Goal: Transaction & Acquisition: Book appointment/travel/reservation

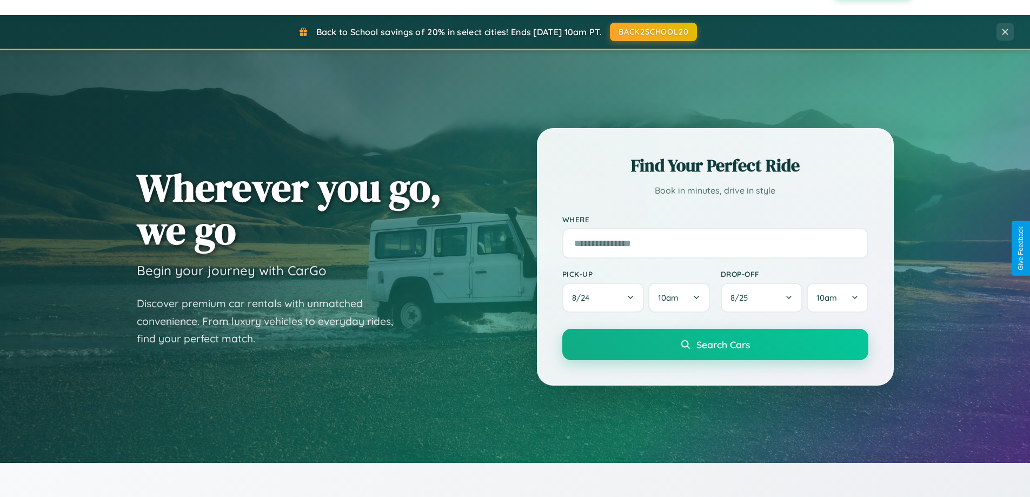
scroll to position [2080, 0]
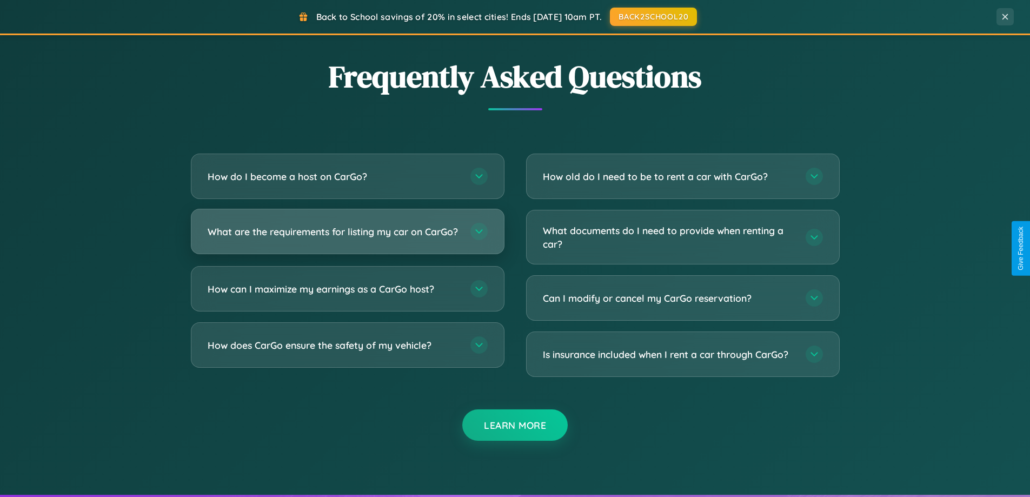
click at [347, 237] on h3 "What are the requirements for listing my car on CarGo?" at bounding box center [334, 232] width 252 height 14
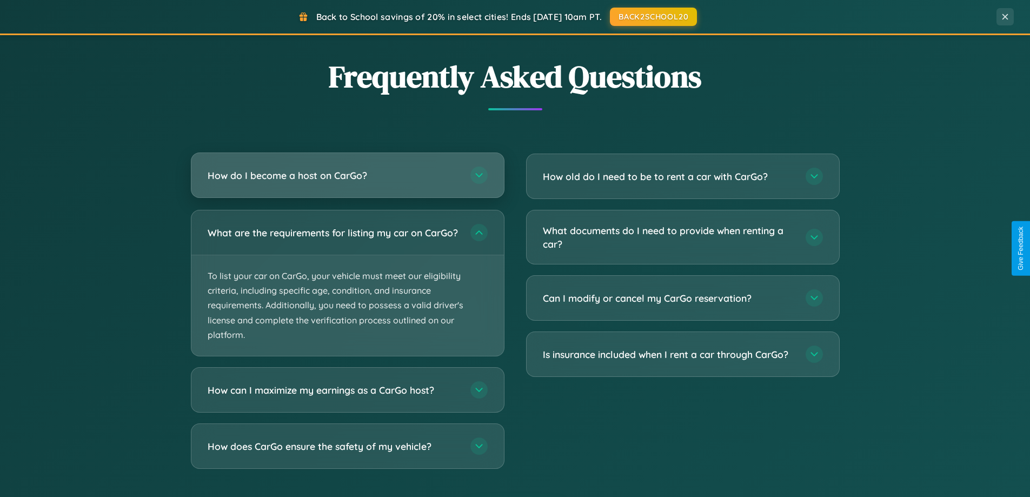
click at [347, 176] on h3 "How do I become a host on CarGo?" at bounding box center [334, 176] width 252 height 14
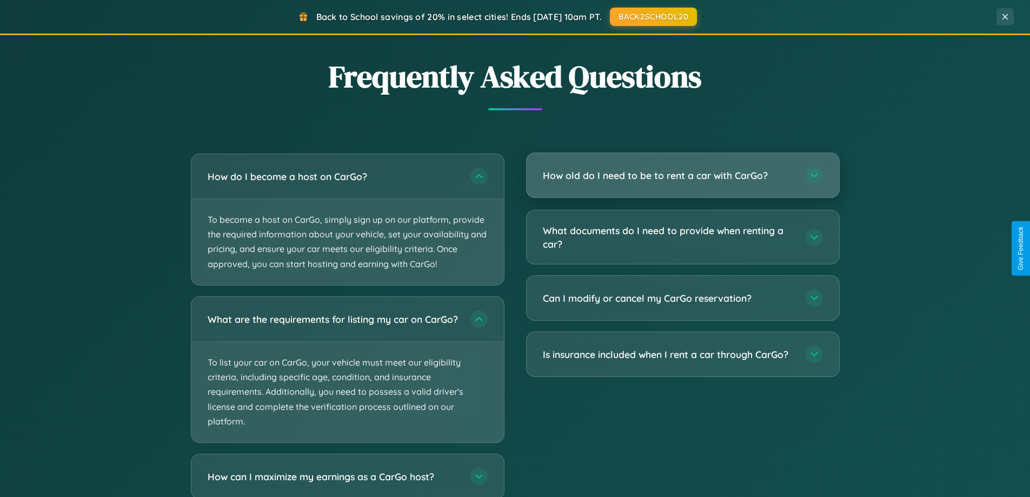
click at [682, 175] on h3 "How old do I need to be to rent a car with CarGo?" at bounding box center [669, 176] width 252 height 14
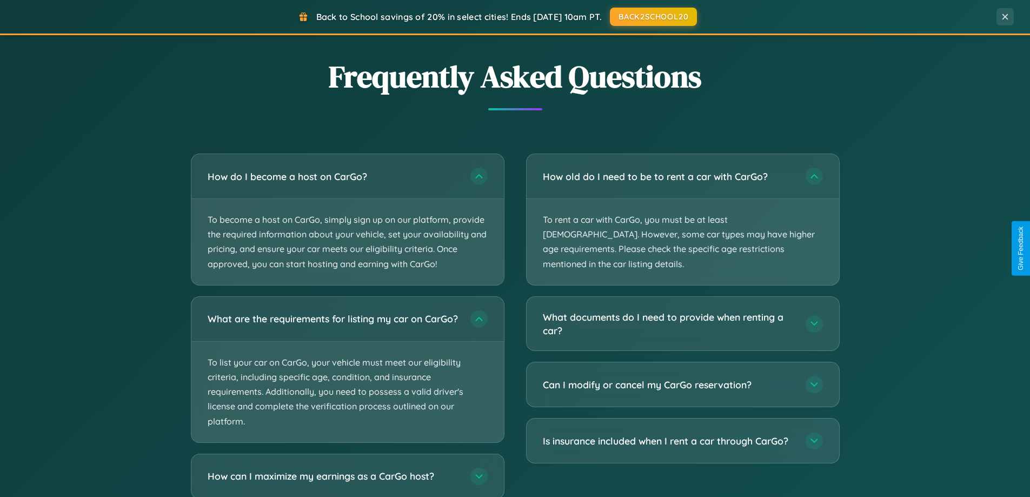
scroll to position [2148, 0]
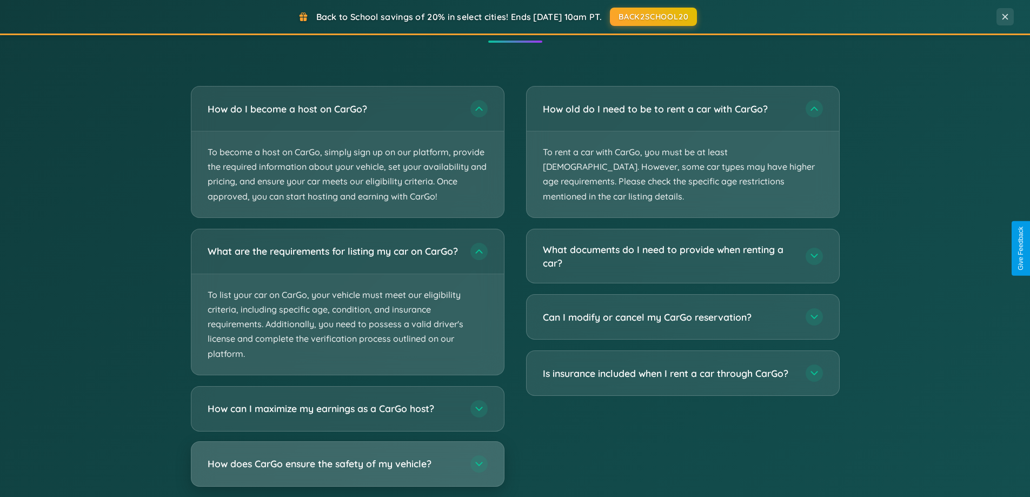
click at [347, 470] on h3 "How does CarGo ensure the safety of my vehicle?" at bounding box center [334, 464] width 252 height 14
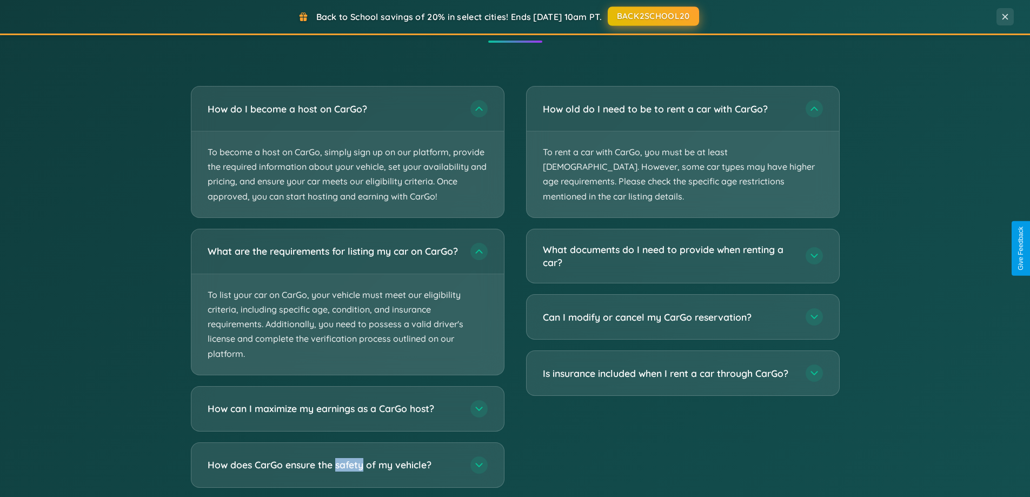
click at [653, 17] on button "BACK2SCHOOL20" at bounding box center [653, 15] width 91 height 19
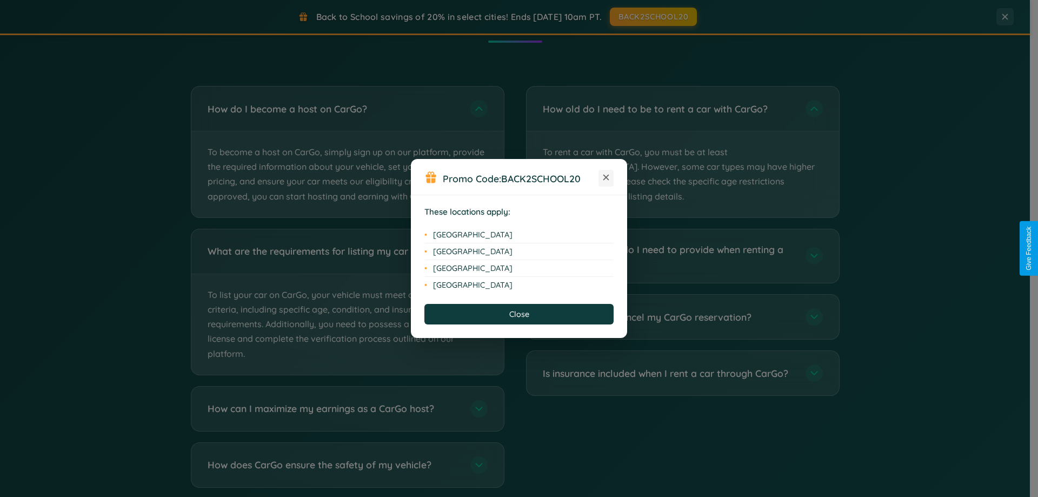
click at [606, 178] on icon at bounding box center [606, 178] width 6 height 6
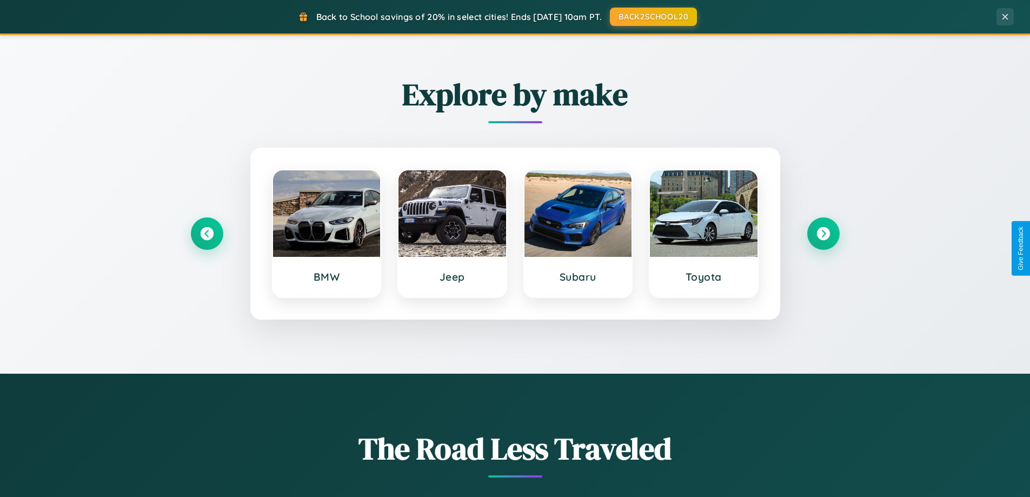
scroll to position [466, 0]
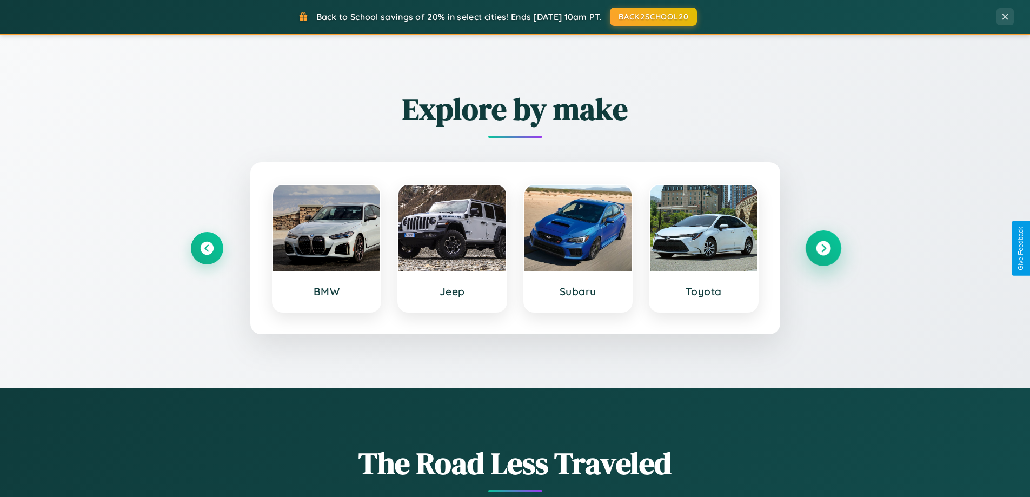
click at [823, 248] on icon at bounding box center [823, 248] width 15 height 15
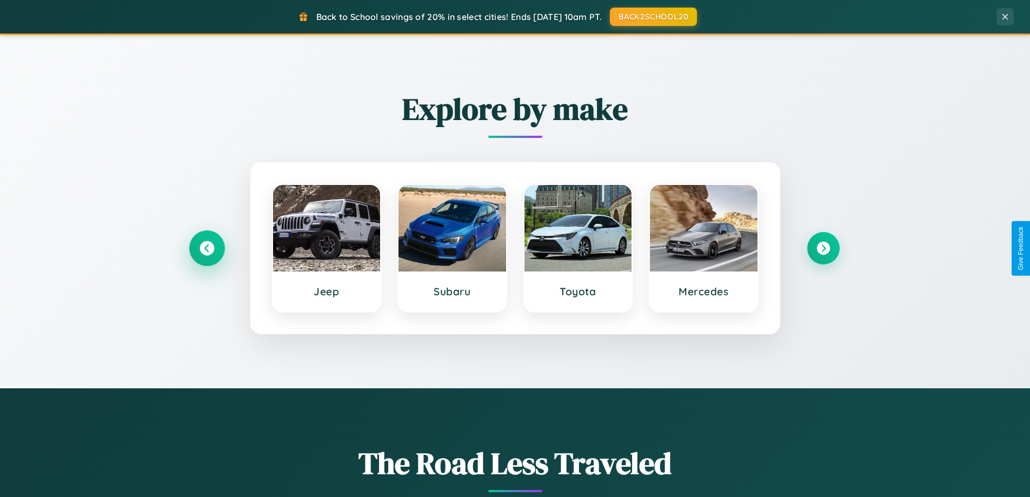
click at [207, 248] on icon at bounding box center [206, 248] width 15 height 15
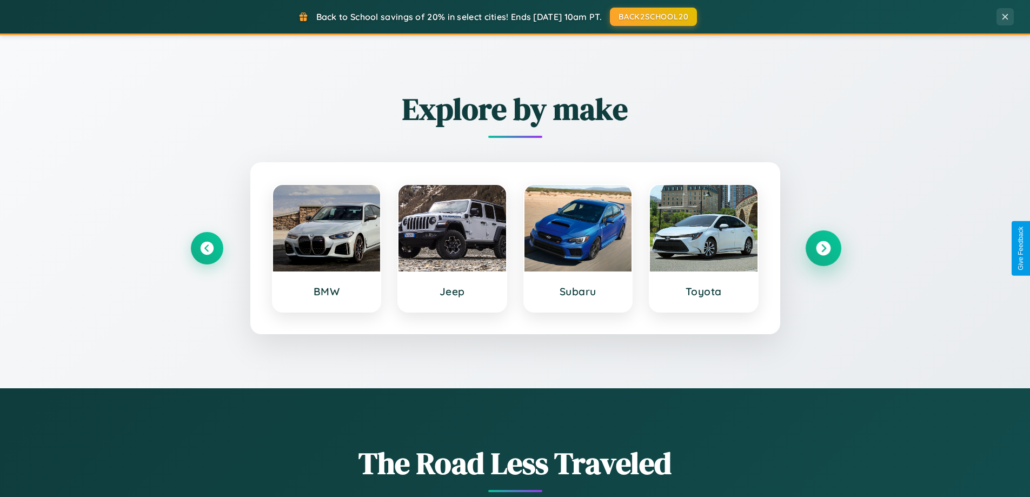
click at [823, 248] on icon at bounding box center [823, 248] width 15 height 15
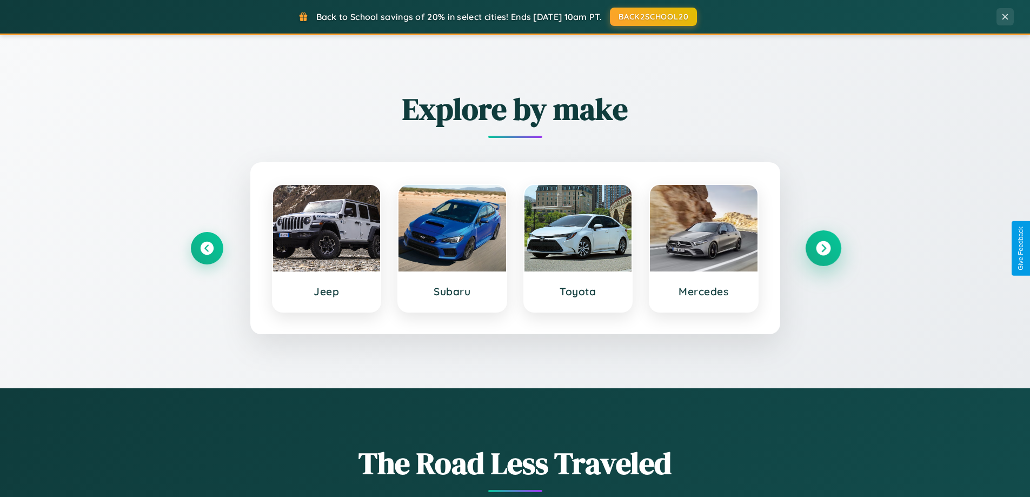
click at [823, 248] on icon at bounding box center [823, 248] width 15 height 15
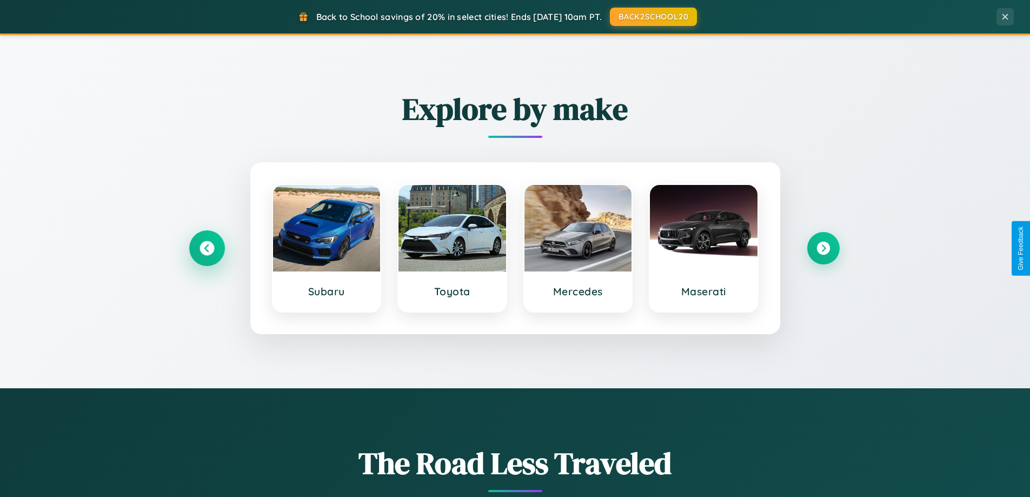
click at [207, 248] on icon at bounding box center [206, 248] width 15 height 15
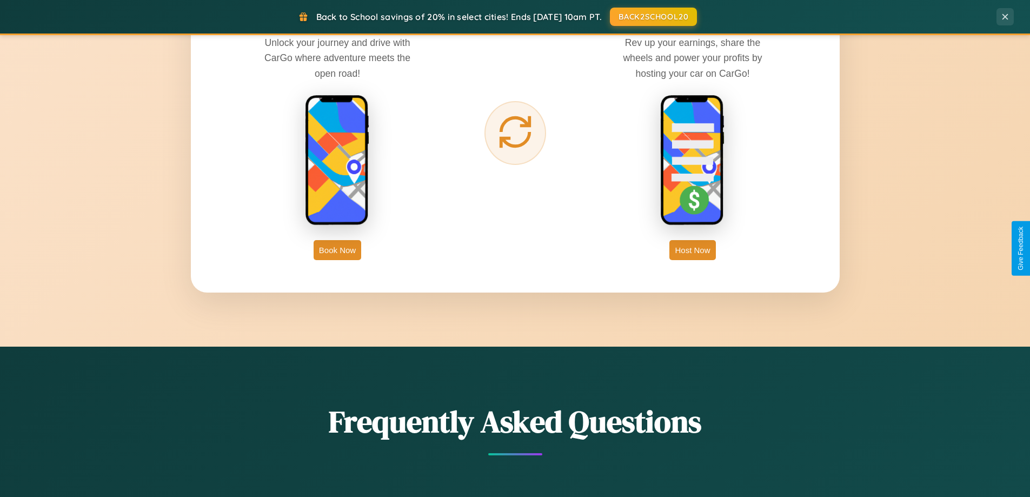
scroll to position [1737, 0]
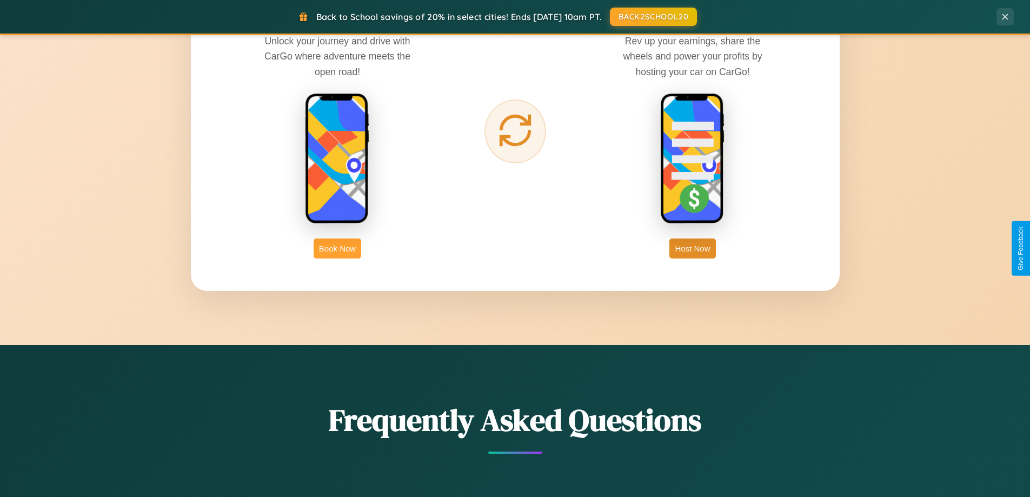
click at [337, 248] on button "Book Now" at bounding box center [338, 248] width 48 height 20
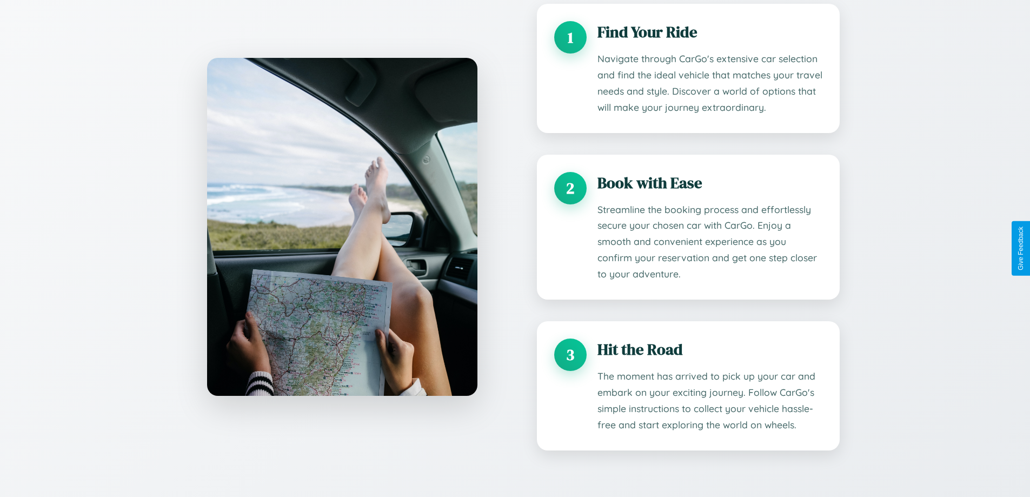
scroll to position [901, 0]
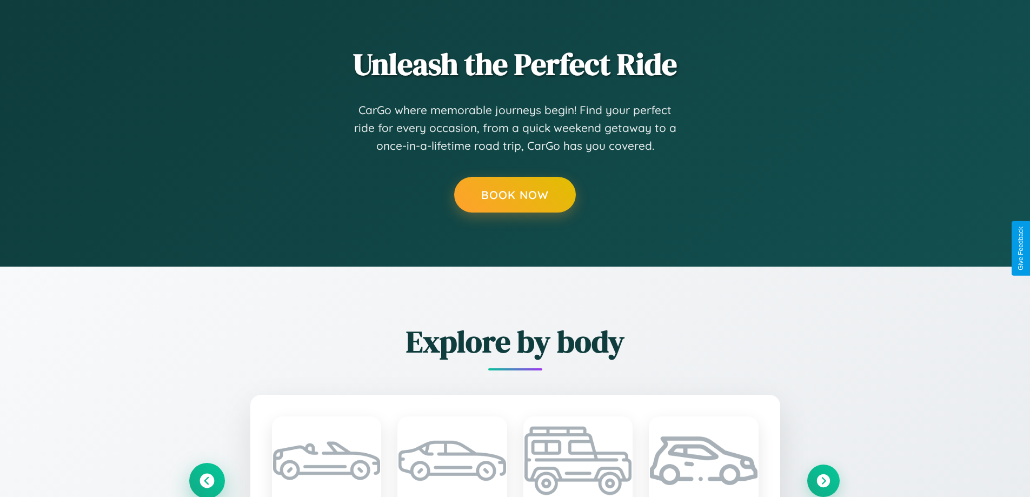
click at [207, 480] on icon at bounding box center [206, 480] width 15 height 15
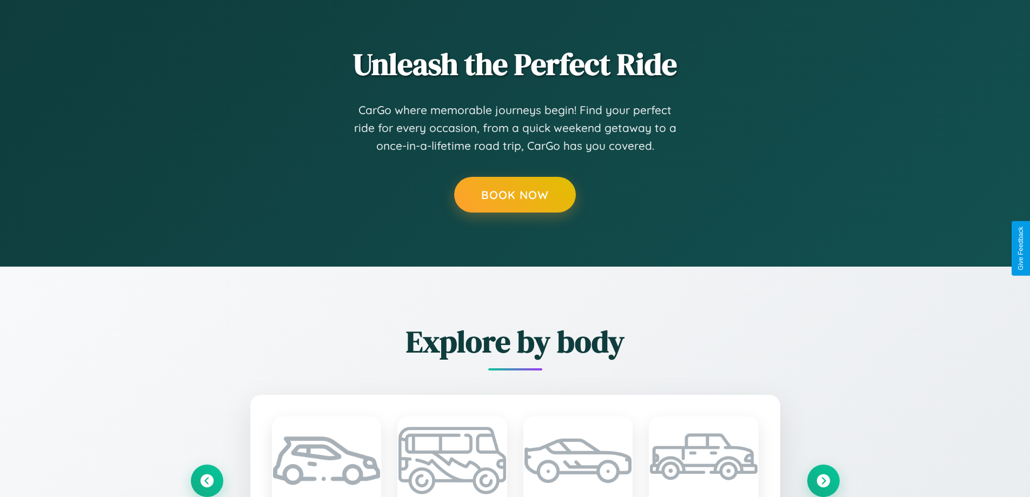
scroll to position [0, 0]
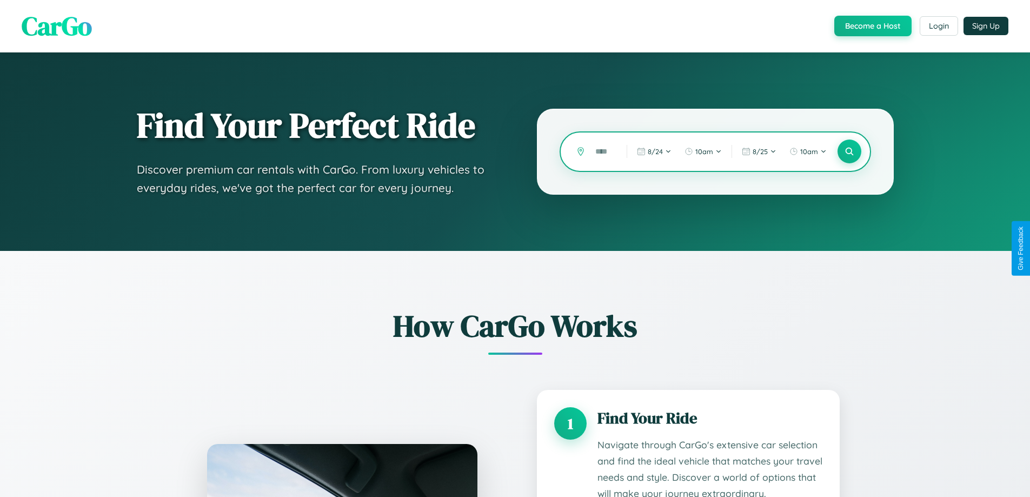
click at [603, 151] on input "text" at bounding box center [603, 151] width 26 height 19
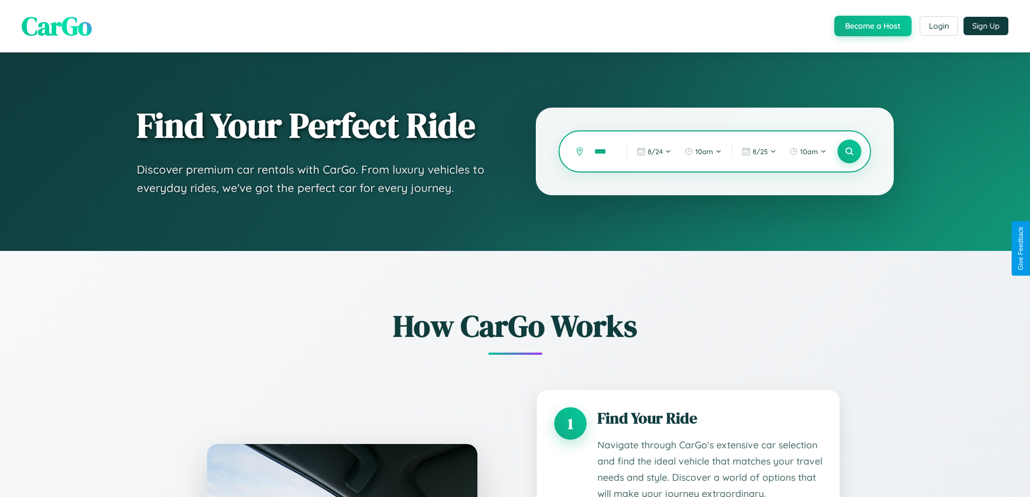
type input "*****"
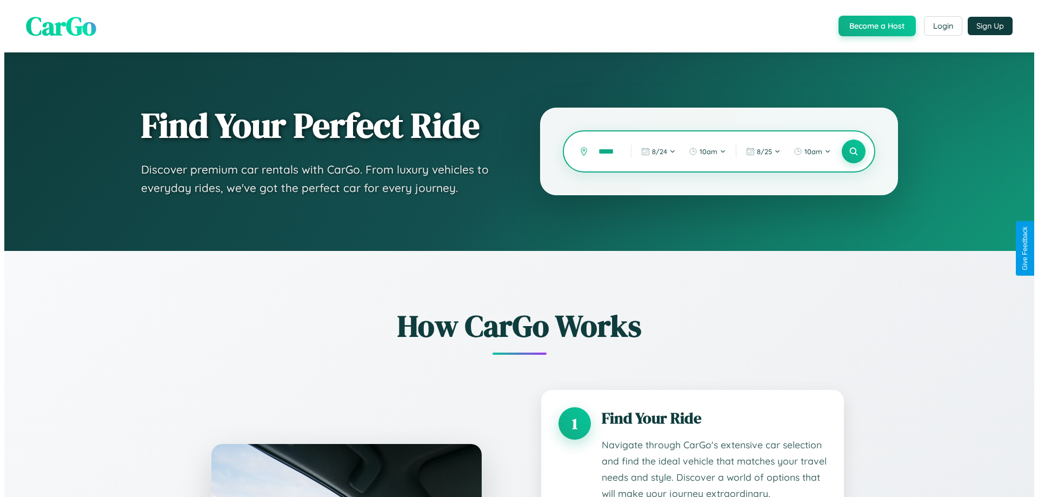
scroll to position [0, 5]
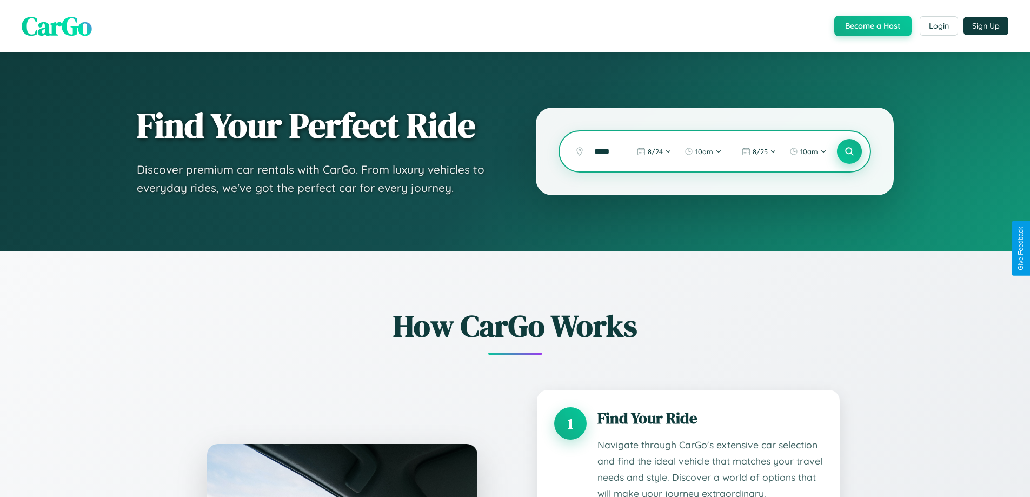
click at [849, 151] on icon at bounding box center [849, 152] width 10 height 10
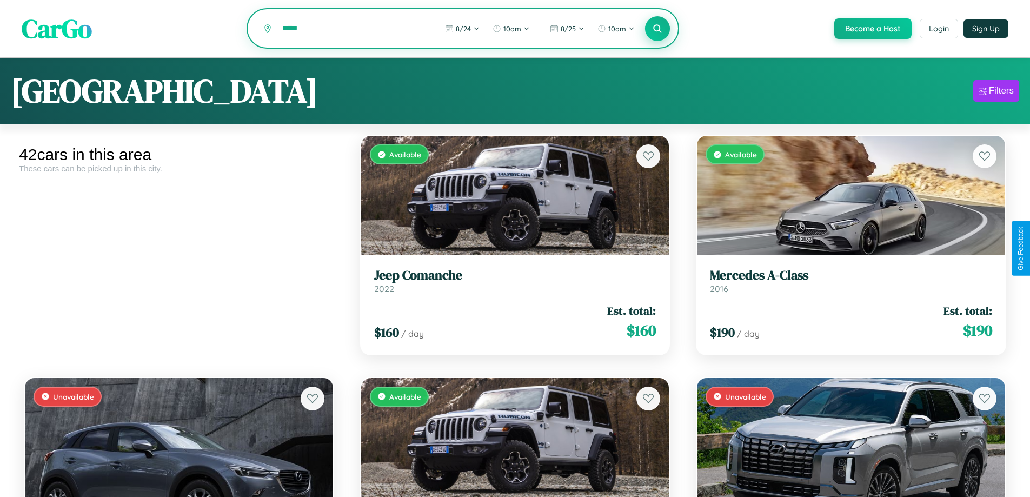
type input "*****"
click at [657, 29] on icon at bounding box center [658, 28] width 10 height 10
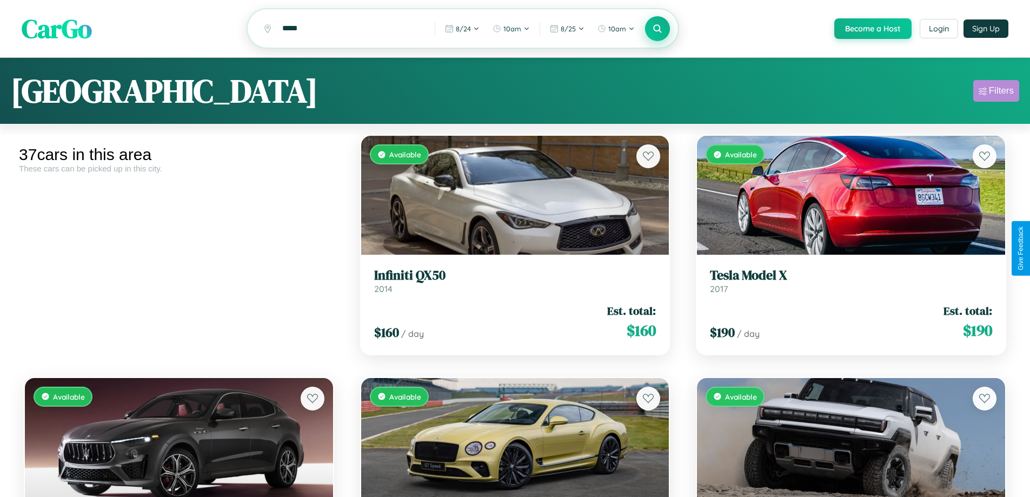
click at [996, 92] on div "Filters" at bounding box center [1001, 90] width 25 height 11
